Goal: Task Accomplishment & Management: Manage account settings

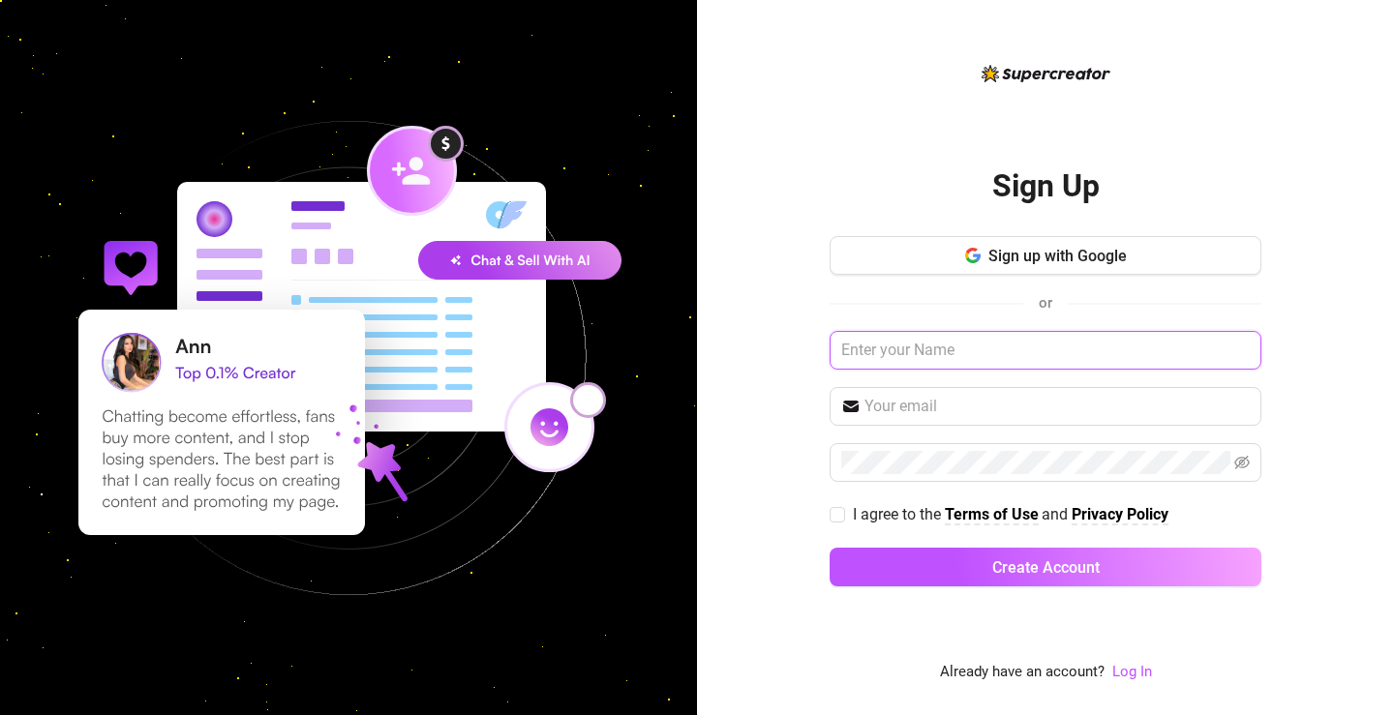
click at [883, 347] on input "text" at bounding box center [1046, 350] width 432 height 39
click at [1136, 667] on link "Log In" at bounding box center [1132, 671] width 40 height 17
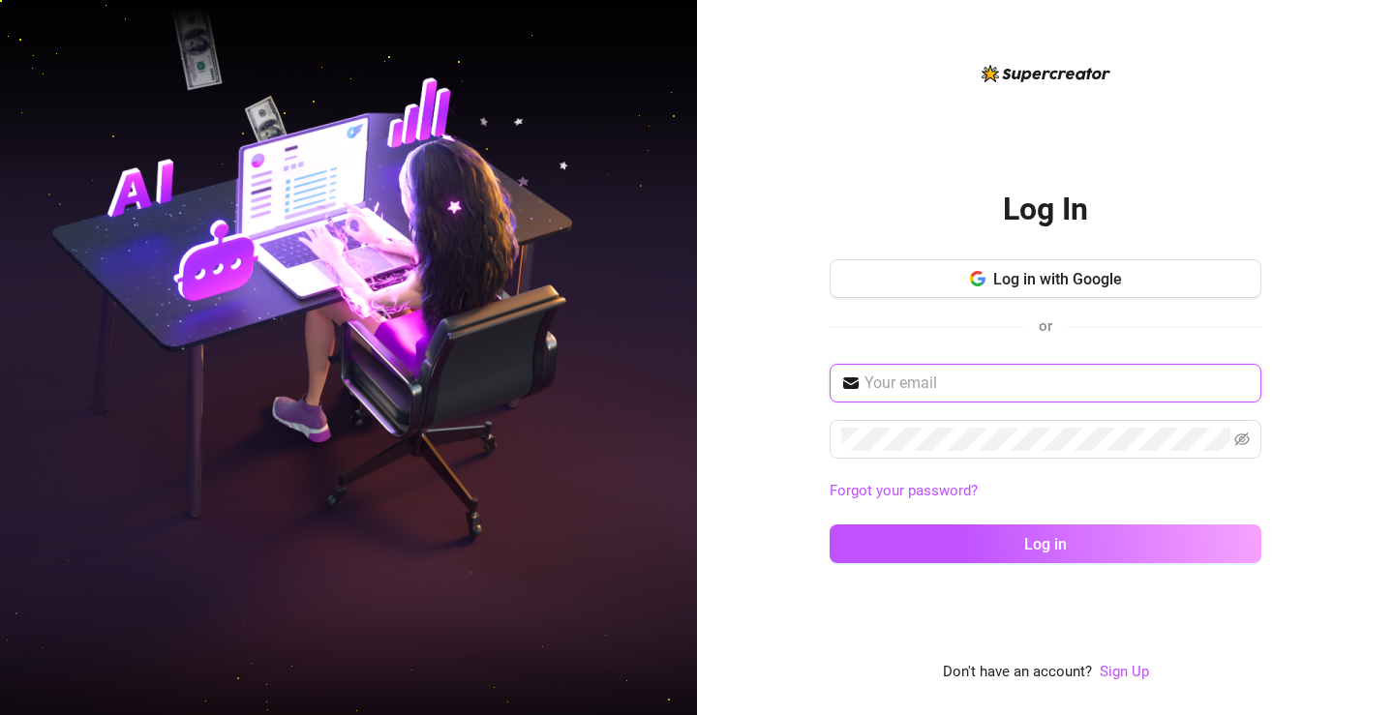
click at [981, 389] on input "text" at bounding box center [1056, 383] width 385 height 23
type input "[EMAIL_ADDRESS][DOMAIN_NAME]"
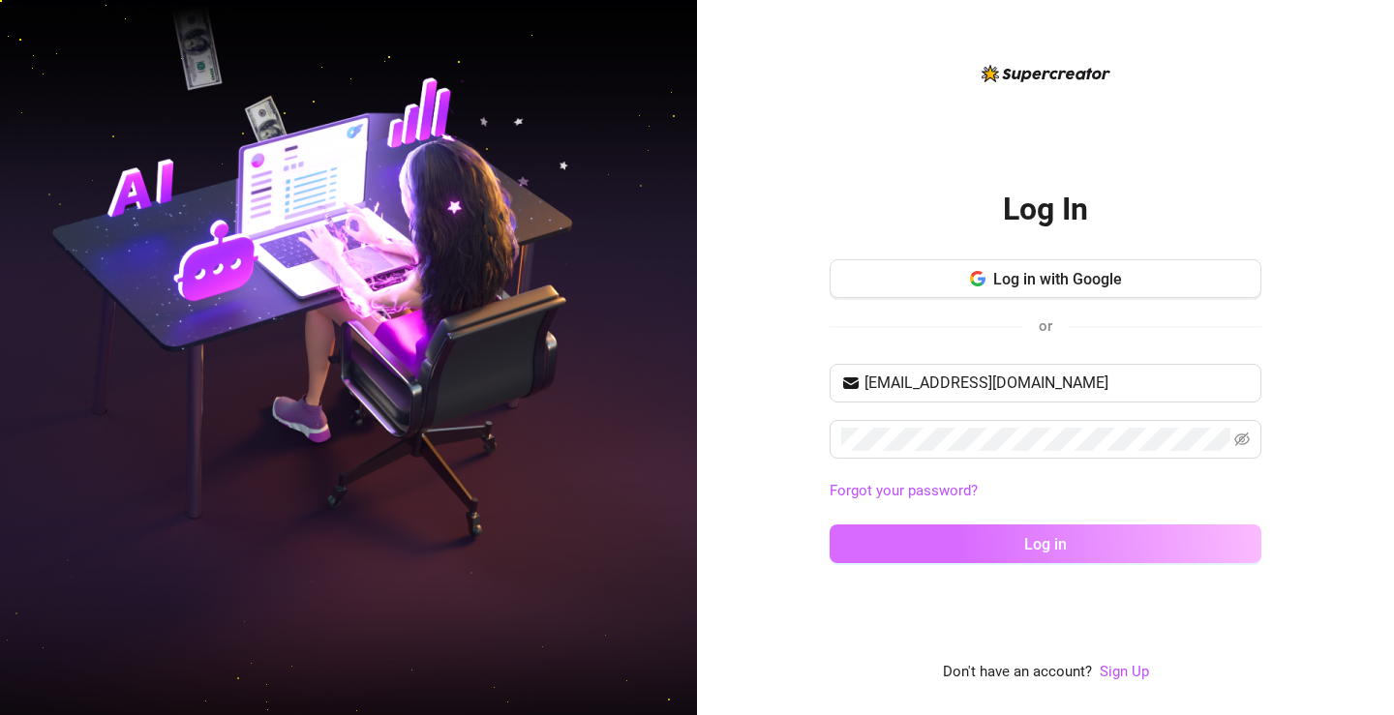
click at [1012, 556] on button "Log in" at bounding box center [1046, 544] width 432 height 39
